Goal: Task Accomplishment & Management: Manage account settings

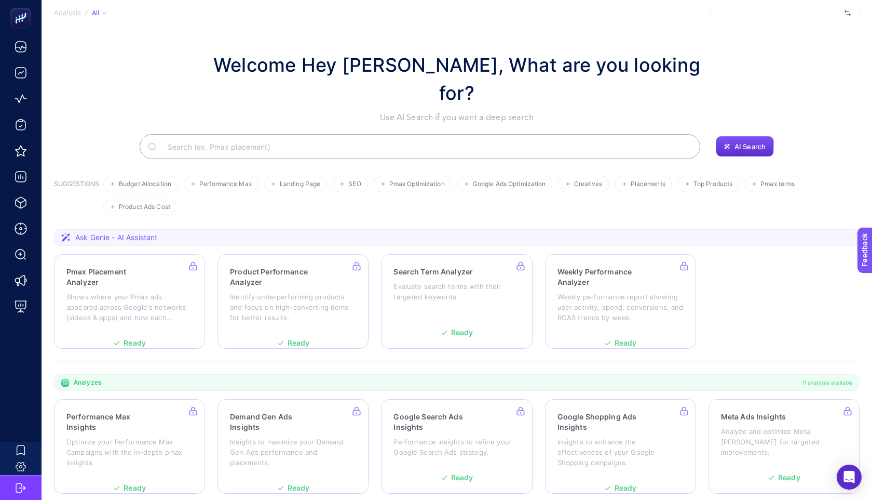
click at [738, 12] on div at bounding box center [785, 13] width 150 height 17
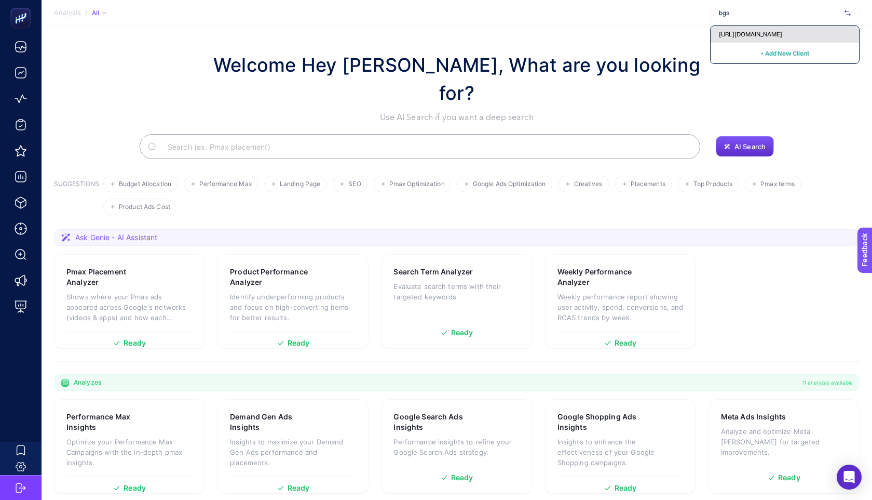
type input "bgs"
click at [783, 36] on span "[URL][DOMAIN_NAME]" at bounding box center [750, 34] width 63 height 8
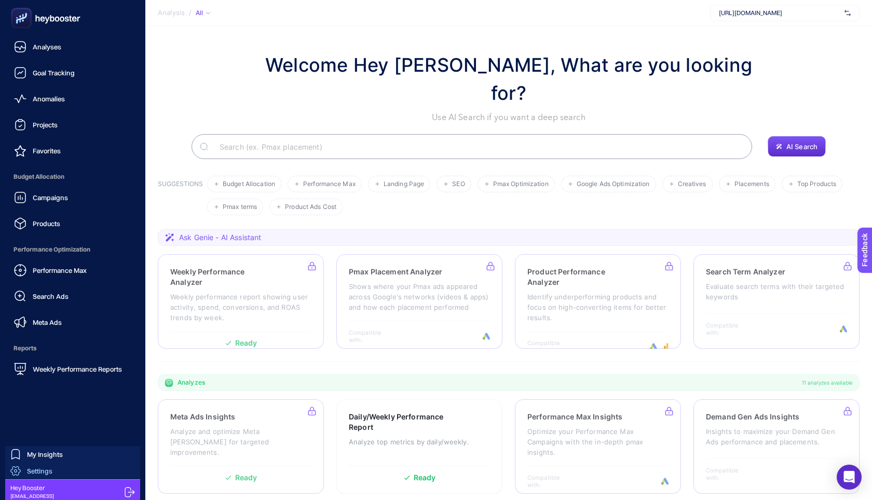
click at [63, 471] on link "Settings" at bounding box center [72, 470] width 135 height 17
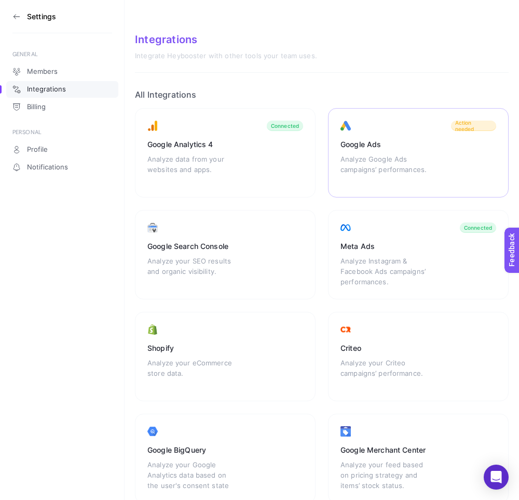
click at [388, 161] on div "Analyze Google Ads campaigns’ performances." at bounding box center [386, 169] width 91 height 31
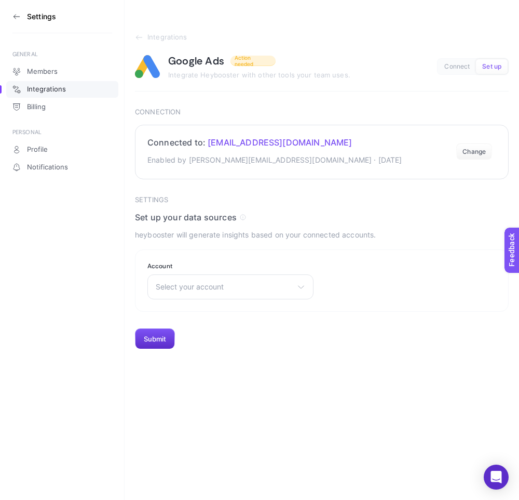
drag, startPoint x: 340, startPoint y: 138, endPoint x: 323, endPoint y: 141, distance: 16.8
click at [322, 141] on h2 "Connected to: bgstoreadwords@gmail.com" at bounding box center [274, 142] width 255 height 10
drag, startPoint x: 331, startPoint y: 141, endPoint x: 322, endPoint y: 142, distance: 9.4
click at [322, 142] on h2 "Connected to: bgstoreadwords@gmail.com" at bounding box center [274, 142] width 255 height 10
copy h2 "bgstoreadwords@gmail.com"
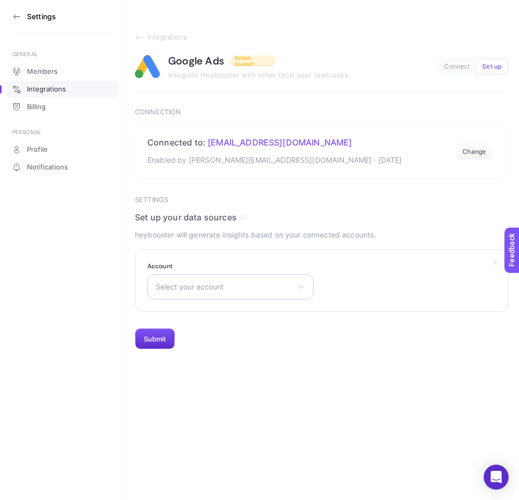
click at [203, 293] on div "Select your account There are no matching options available." at bounding box center [230, 286] width 166 height 25
click at [327, 258] on section "Account Select your account There are no matching options available." at bounding box center [322, 280] width 374 height 62
click at [214, 273] on section "Account Select your account B&G Store B&G Store Dubai" at bounding box center [230, 280] width 166 height 37
click at [214, 286] on span "Select your account" at bounding box center [224, 286] width 137 height 8
click at [439, 333] on section "Settings Set up your data sources heybooster will generate insights based on yo…" at bounding box center [322, 273] width 374 height 154
